Goal: Task Accomplishment & Management: Use online tool/utility

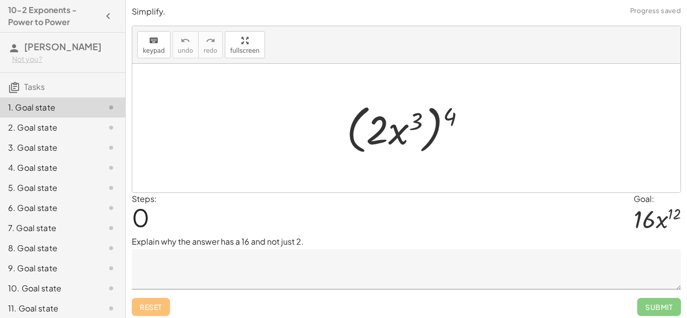
click at [332, 224] on div "Steps: 0 Goal: · 16 · x 12" at bounding box center [406, 214] width 549 height 43
click at [338, 249] on textarea at bounding box center [406, 269] width 549 height 40
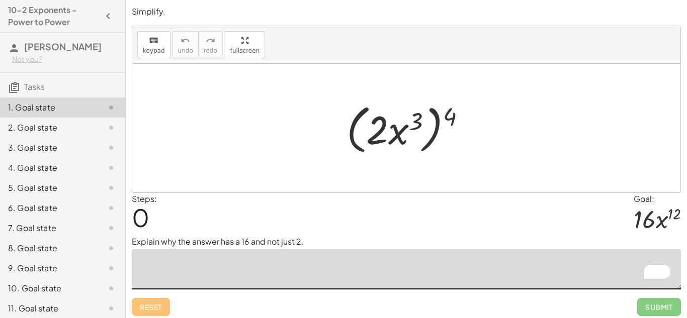
click at [12, 129] on div "2. Goal state" at bounding box center [48, 128] width 81 height 12
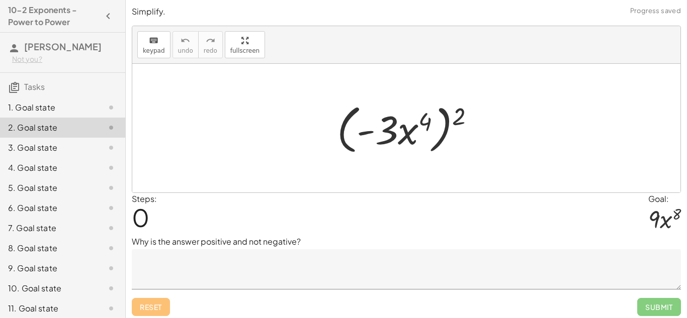
click at [80, 127] on div "2. Goal state" at bounding box center [48, 128] width 81 height 12
click at [278, 256] on textarea at bounding box center [406, 269] width 549 height 40
